Goal: Task Accomplishment & Management: Manage account settings

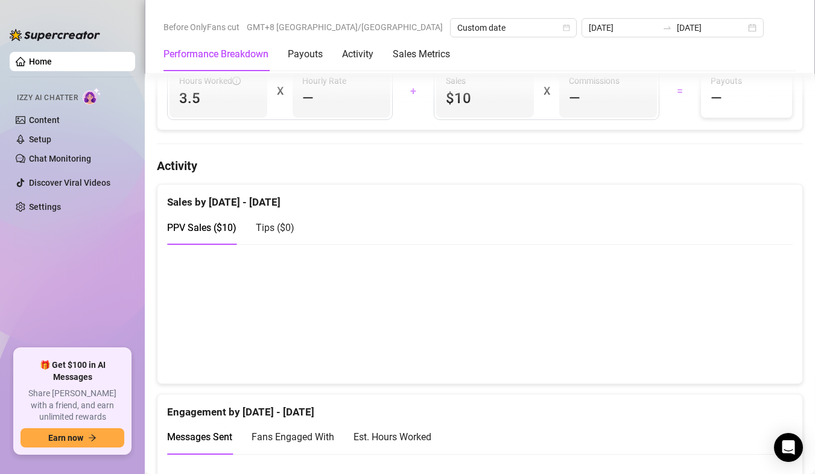
scroll to position [362, 0]
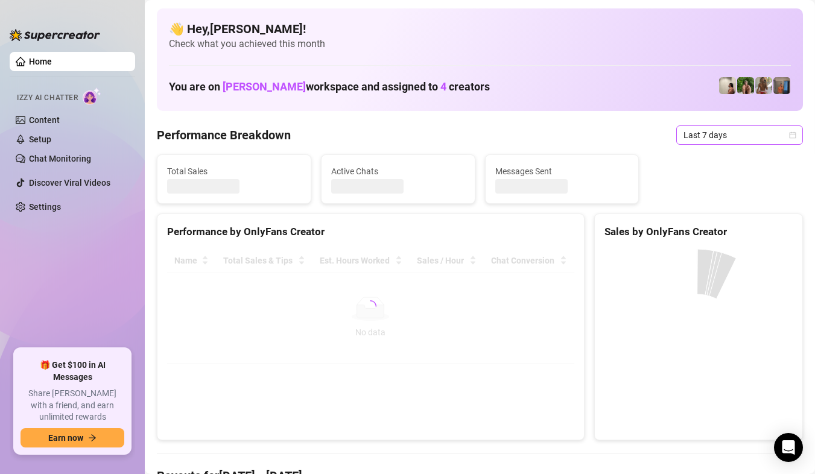
click at [781, 139] on span "Last 7 days" at bounding box center [740, 135] width 112 height 18
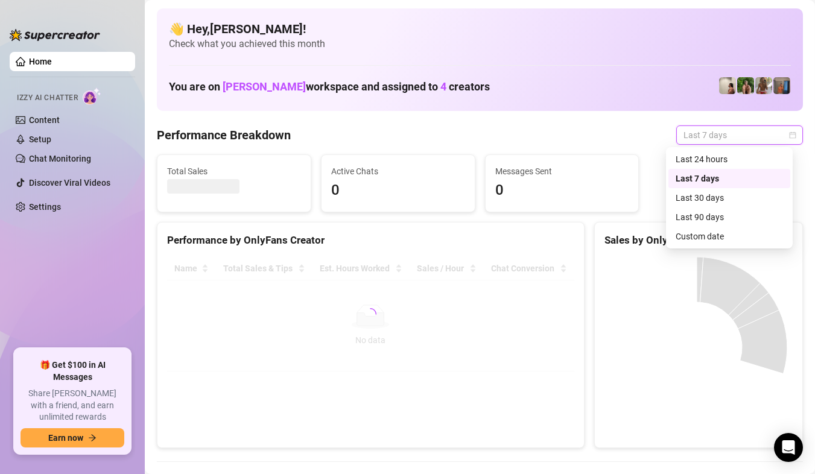
click at [725, 235] on div "Custom date" at bounding box center [729, 236] width 107 height 13
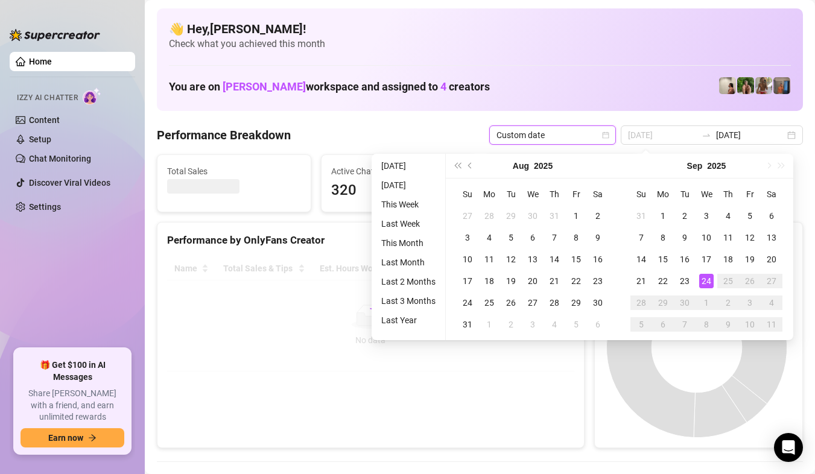
type input "[DATE]"
click at [707, 274] on div "24" at bounding box center [706, 281] width 14 height 14
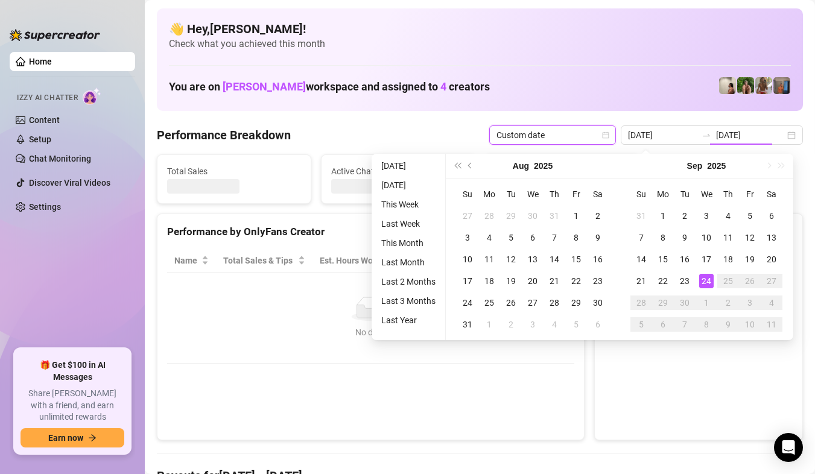
type input "[DATE]"
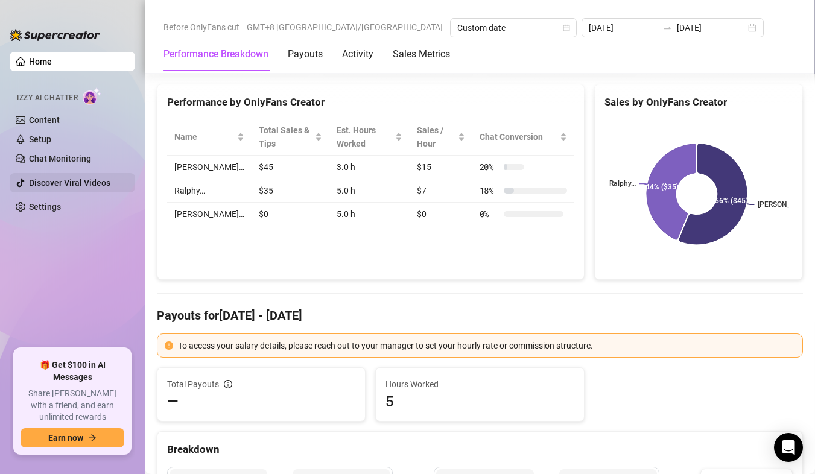
scroll to position [121, 0]
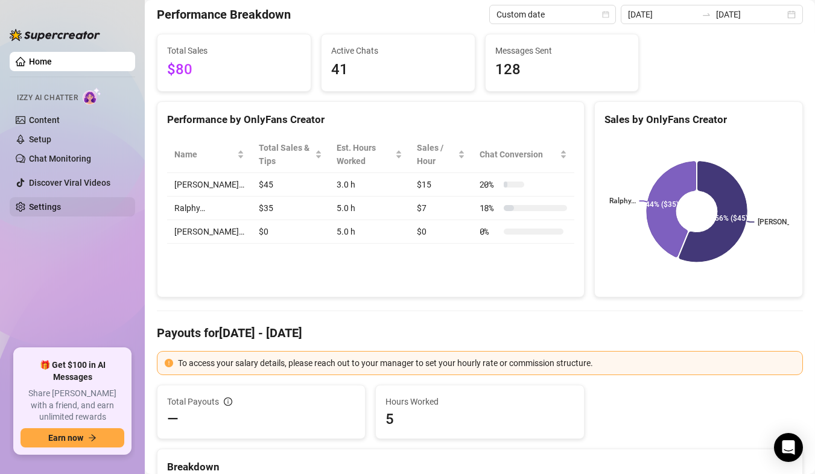
click at [61, 202] on link "Settings" at bounding box center [45, 207] width 32 height 10
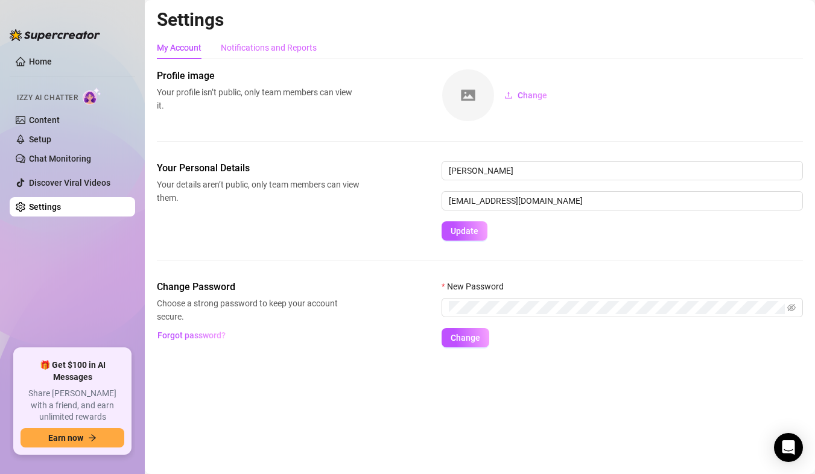
click at [258, 39] on div "Notifications and Reports" at bounding box center [269, 47] width 96 height 23
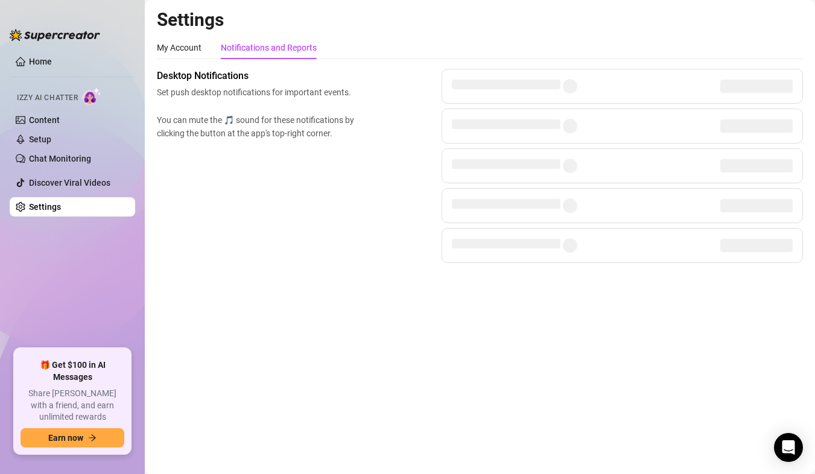
click at [205, 56] on div "My Account Notifications and Reports" at bounding box center [237, 47] width 160 height 23
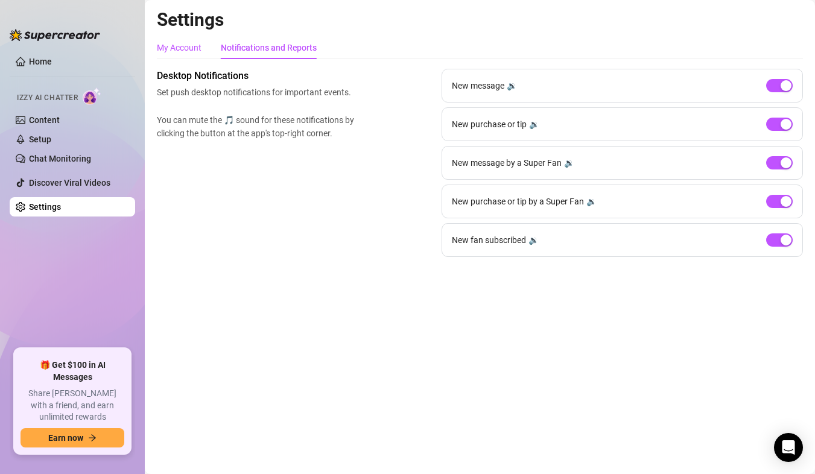
click at [202, 54] on div "My Account" at bounding box center [179, 47] width 45 height 13
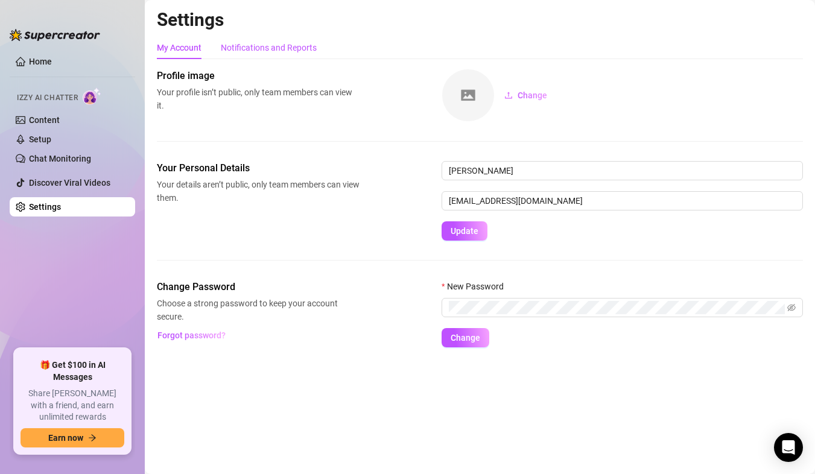
click at [266, 51] on div "Notifications and Reports" at bounding box center [269, 47] width 96 height 13
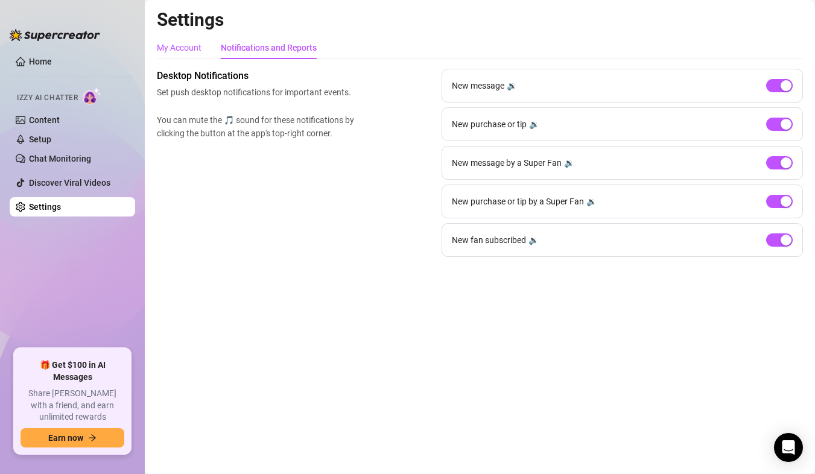
click at [199, 51] on div "My Account" at bounding box center [179, 47] width 45 height 13
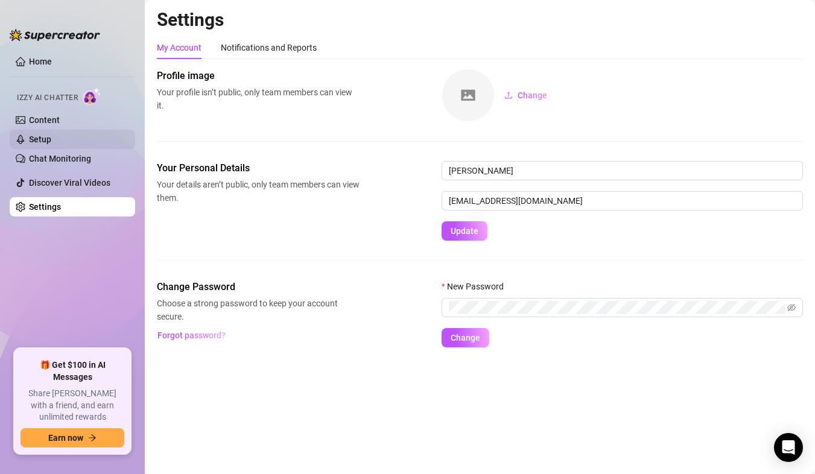
click at [51, 139] on link "Setup" at bounding box center [40, 140] width 22 height 10
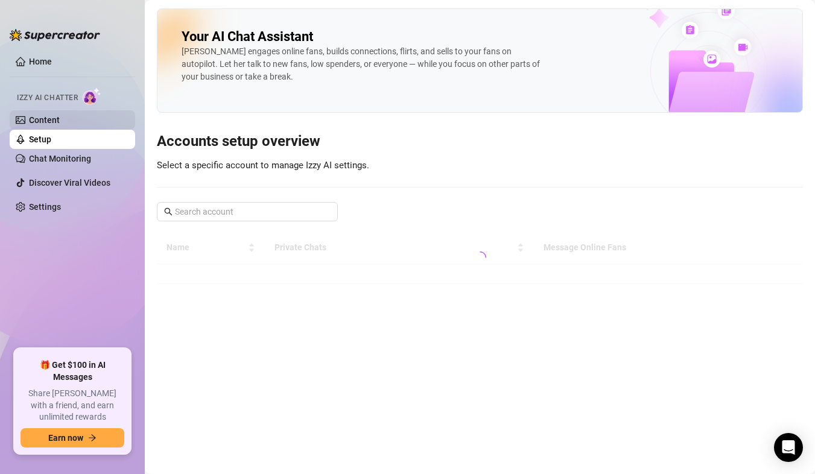
click at [60, 121] on link "Content" at bounding box center [44, 120] width 31 height 10
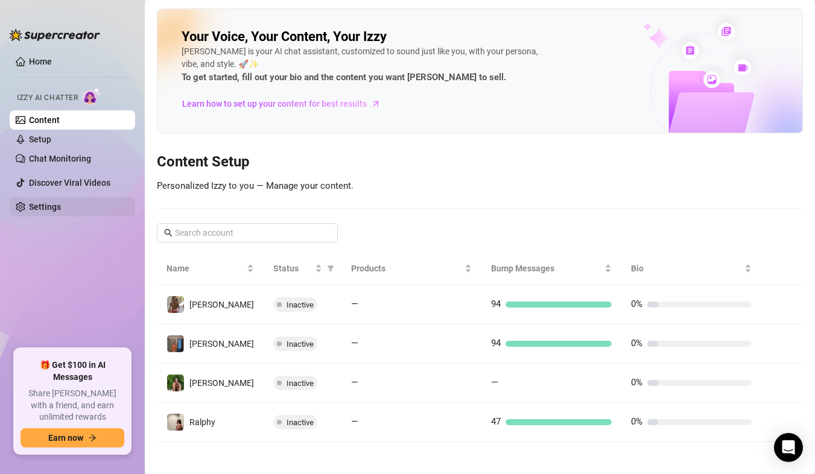
click at [61, 203] on link "Settings" at bounding box center [45, 207] width 32 height 10
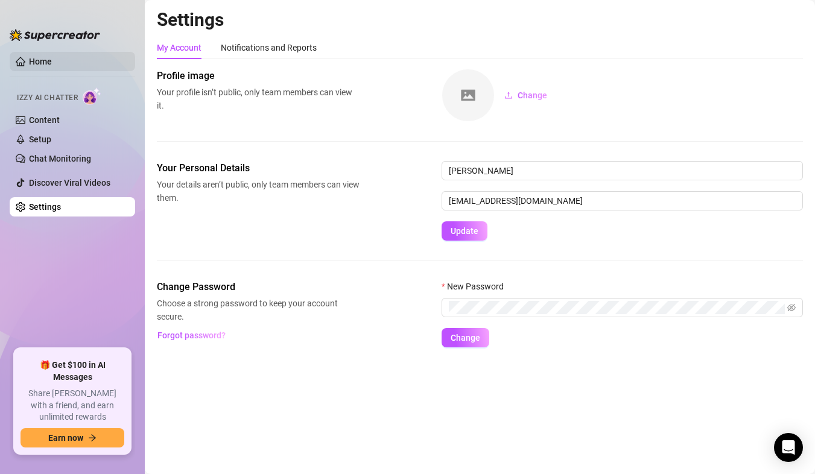
click at [49, 59] on link "Home" at bounding box center [40, 62] width 23 height 10
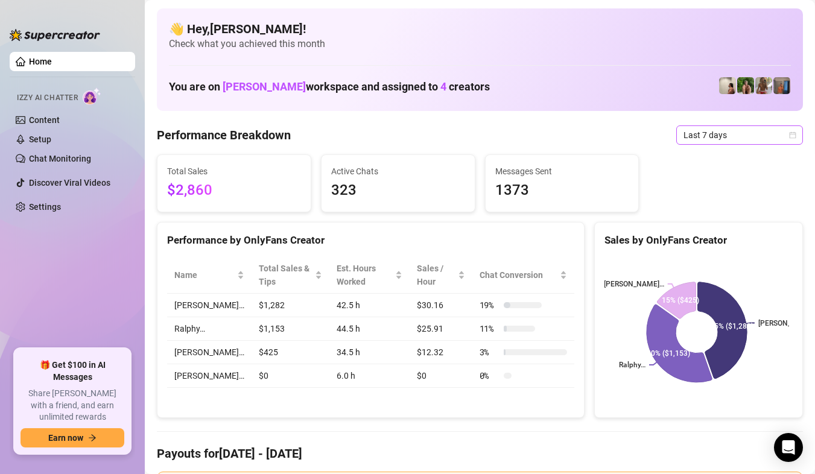
click at [769, 139] on span "Last 7 days" at bounding box center [740, 135] width 112 height 18
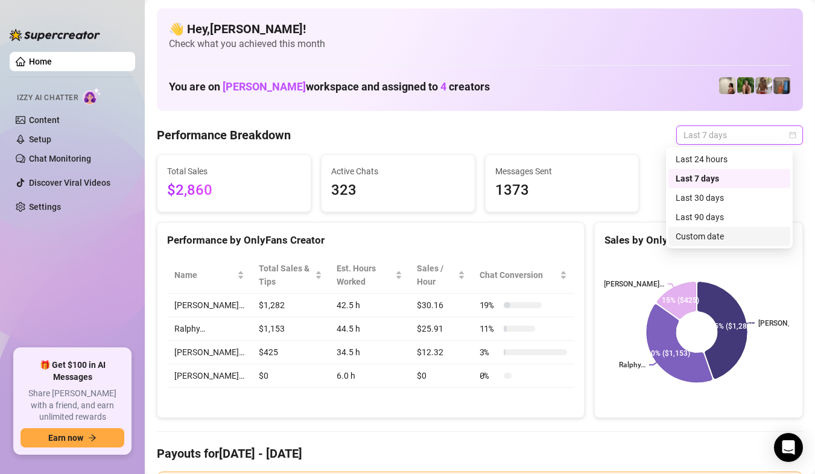
click at [705, 235] on div "Custom date" at bounding box center [729, 236] width 107 height 13
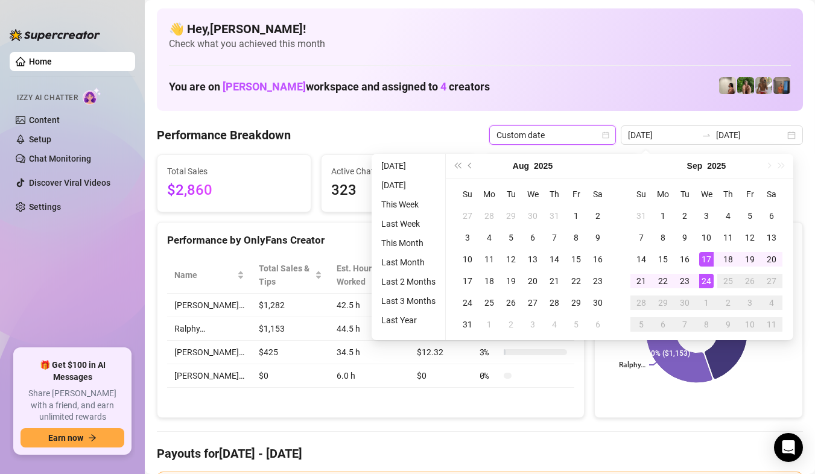
click at [702, 286] on div "24" at bounding box center [706, 281] width 14 height 14
type input "[DATE]"
click at [702, 286] on div "24" at bounding box center [706, 281] width 14 height 14
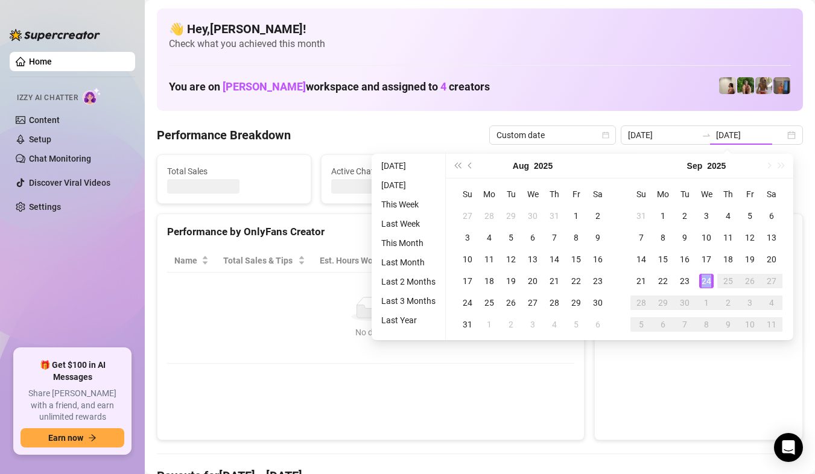
type input "[DATE]"
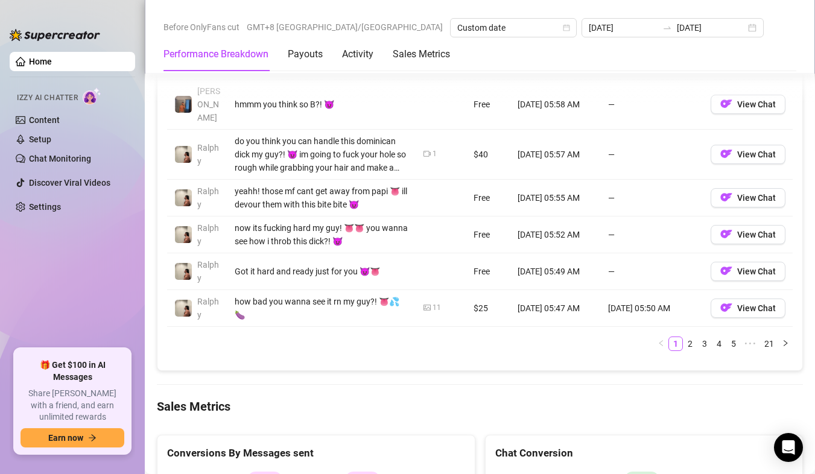
scroll to position [1569, 0]
